Goal: Task Accomplishment & Management: Complete application form

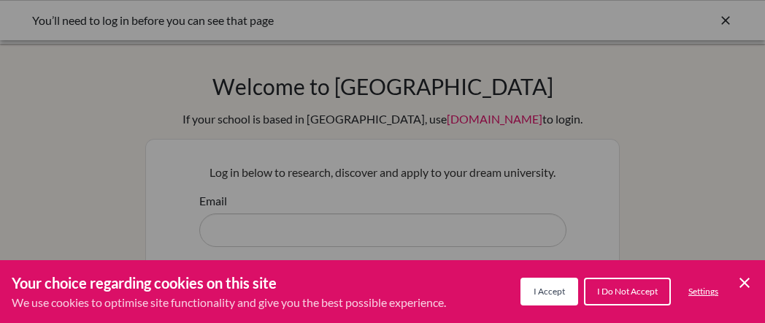
scroll to position [73, 0]
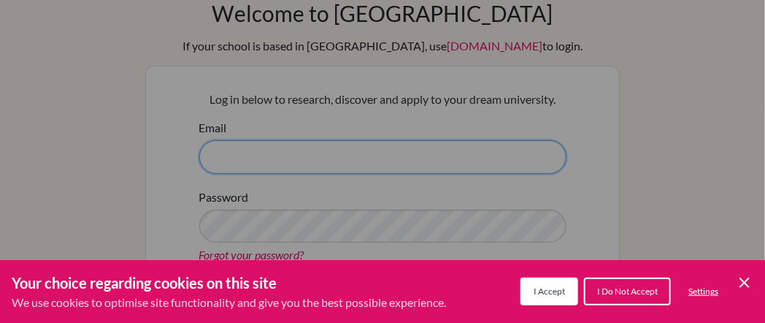
type input "[EMAIL_ADDRESS][DOMAIN_NAME]"
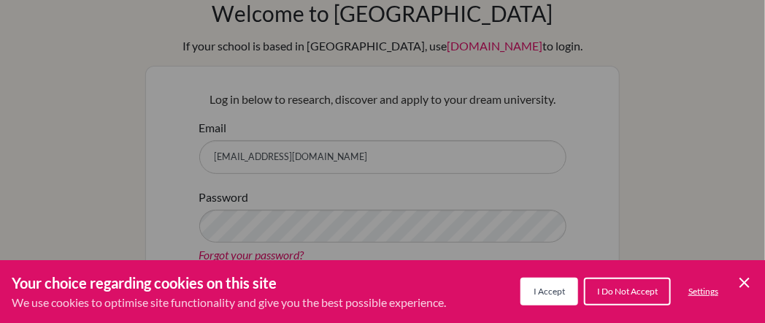
click at [558, 290] on span "I Accept" at bounding box center [548, 290] width 31 height 11
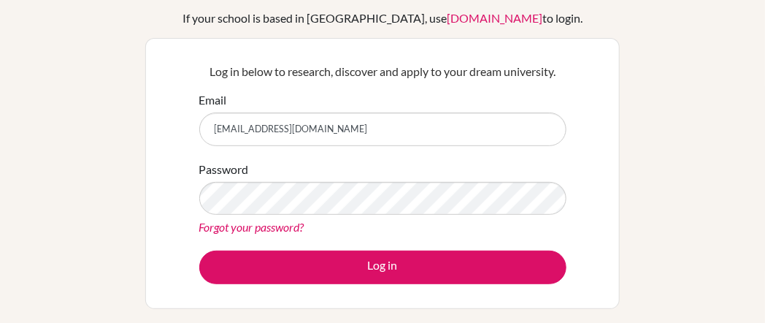
scroll to position [146, 0]
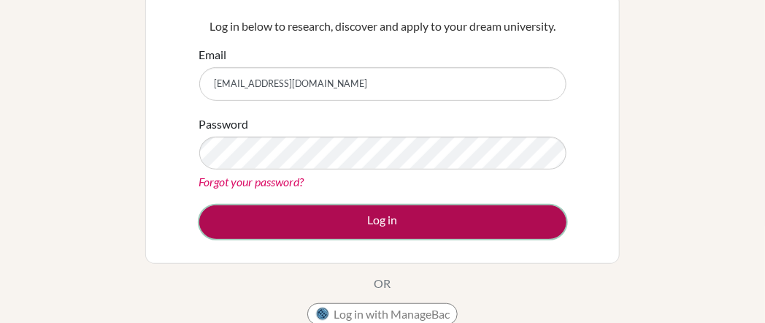
click at [362, 225] on button "Log in" at bounding box center [382, 222] width 367 height 34
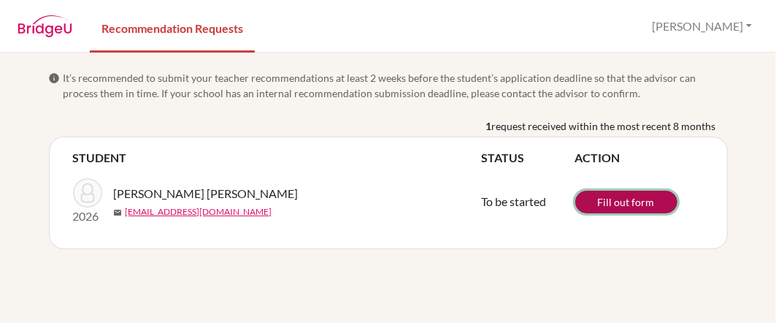
click at [627, 205] on link "Fill out form" at bounding box center [626, 201] width 102 height 23
